Goal: Information Seeking & Learning: Compare options

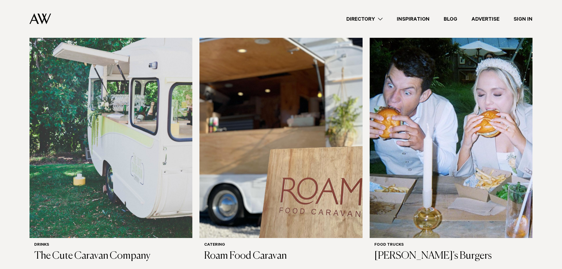
scroll to position [177, 0]
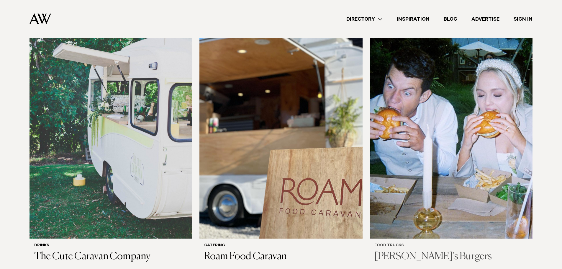
click at [399, 251] on h3 "Jo Bro's Burgers" at bounding box center [452, 257] width 154 height 12
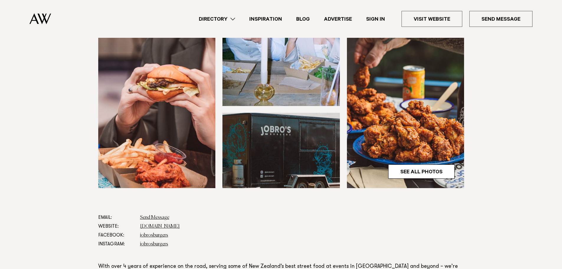
scroll to position [207, 0]
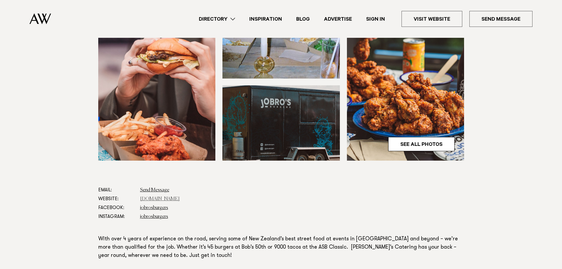
click at [158, 197] on link "jobrosburgers.com" at bounding box center [160, 199] width 40 height 5
click at [144, 197] on link "[DOMAIN_NAME]" at bounding box center [160, 199] width 40 height 5
click at [259, 203] on dd "jobrosburgers" at bounding box center [302, 207] width 324 height 9
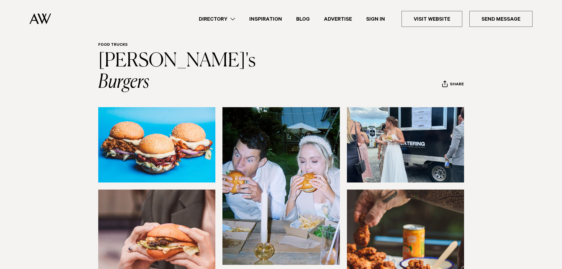
scroll to position [0, 0]
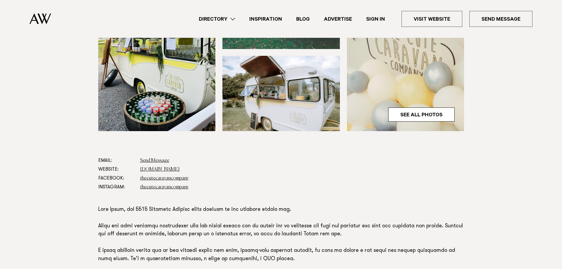
scroll to position [266, 0]
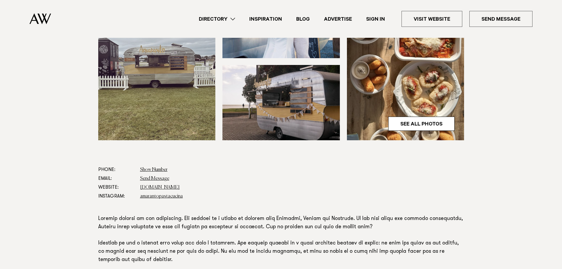
scroll to position [266, 0]
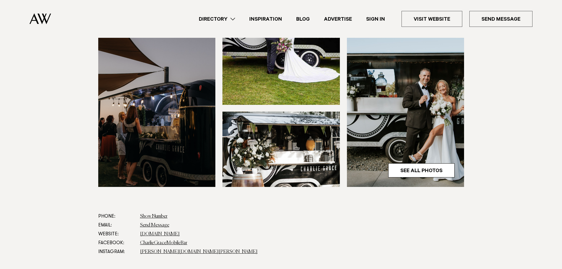
scroll to position [236, 0]
